Goal: Task Accomplishment & Management: Use online tool/utility

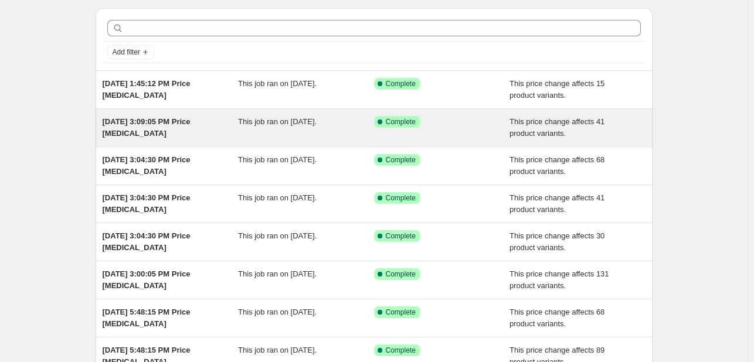
scroll to position [35, 0]
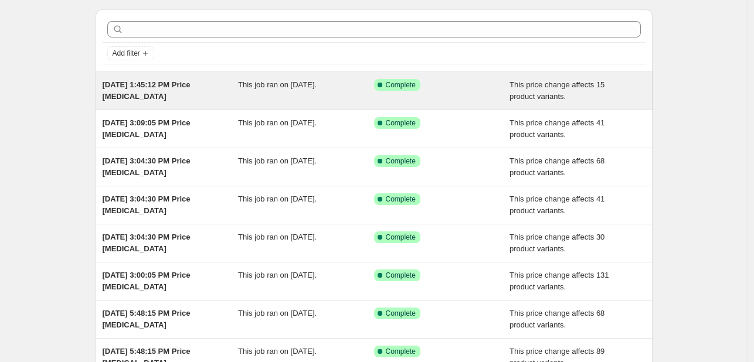
click at [196, 94] on div "Aug 30, 2025, 1:45:12 PM Price change job" at bounding box center [171, 90] width 136 height 23
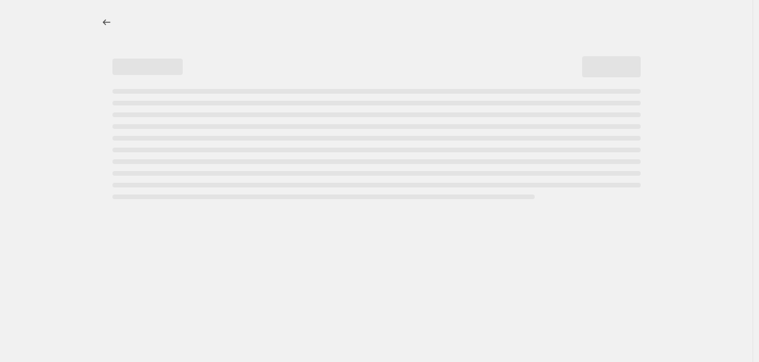
select select "pcap"
select select "no_change"
select select "collection"
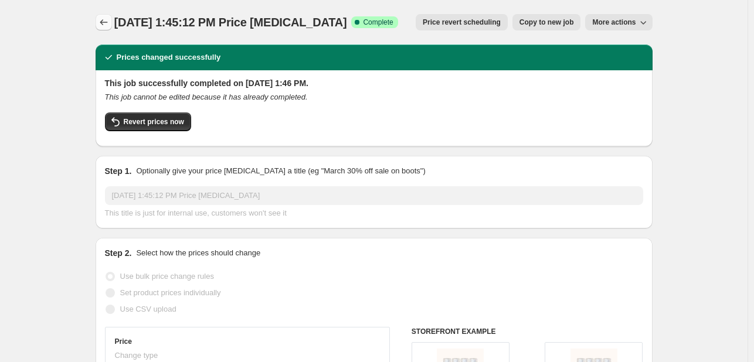
click at [108, 25] on icon "Price change jobs" at bounding box center [104, 22] width 12 height 12
